Goal: Navigation & Orientation: Find specific page/section

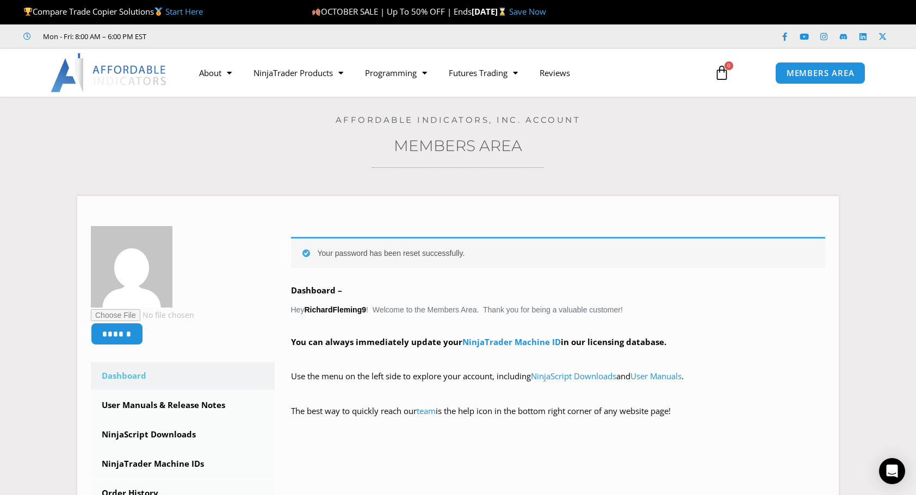
click at [711, 176] on div "Home / Members Area Affordable Indicators, Inc. Account Members Area ****** Das…" at bounding box center [457, 372] width 861 height 550
click at [820, 73] on span "MEMBERS AREA" at bounding box center [819, 73] width 74 height 9
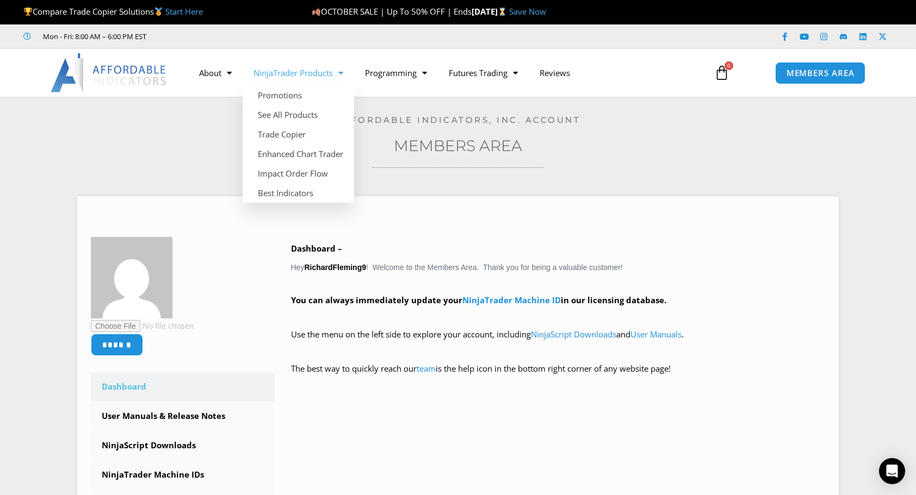
click at [296, 77] on link "NinjaTrader Products" at bounding box center [297, 72] width 111 height 25
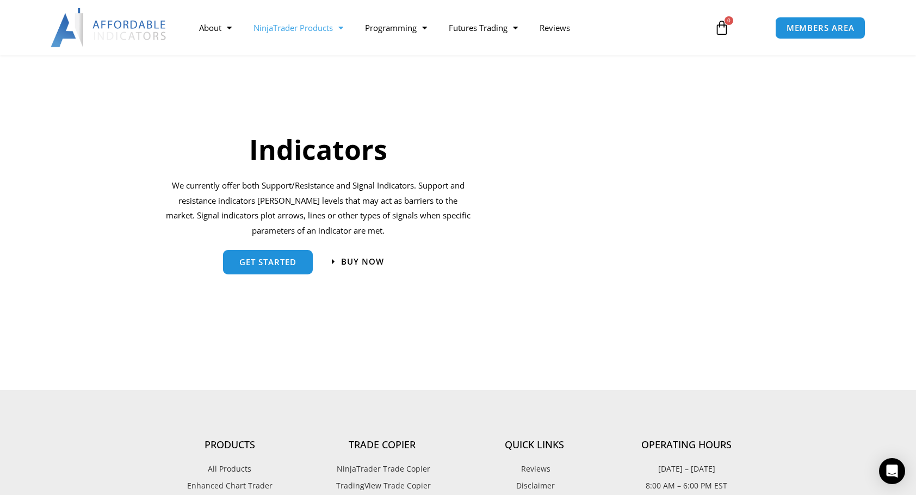
scroll to position [1087, 0]
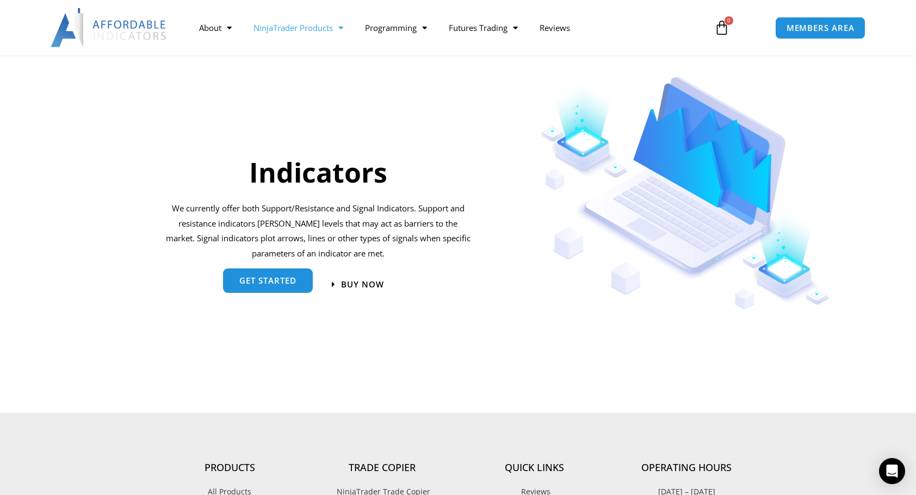
click at [253, 289] on link "get started" at bounding box center [268, 281] width 90 height 24
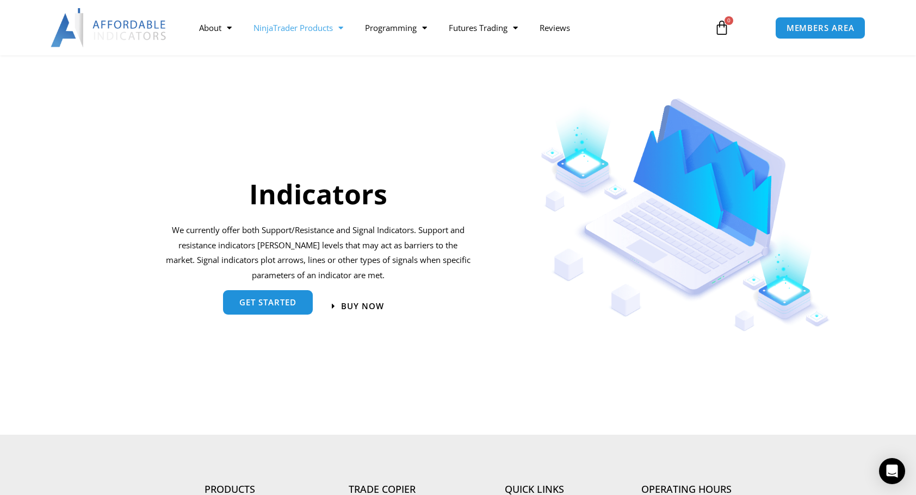
scroll to position [924, 0]
